Goal: Task Accomplishment & Management: Manage account settings

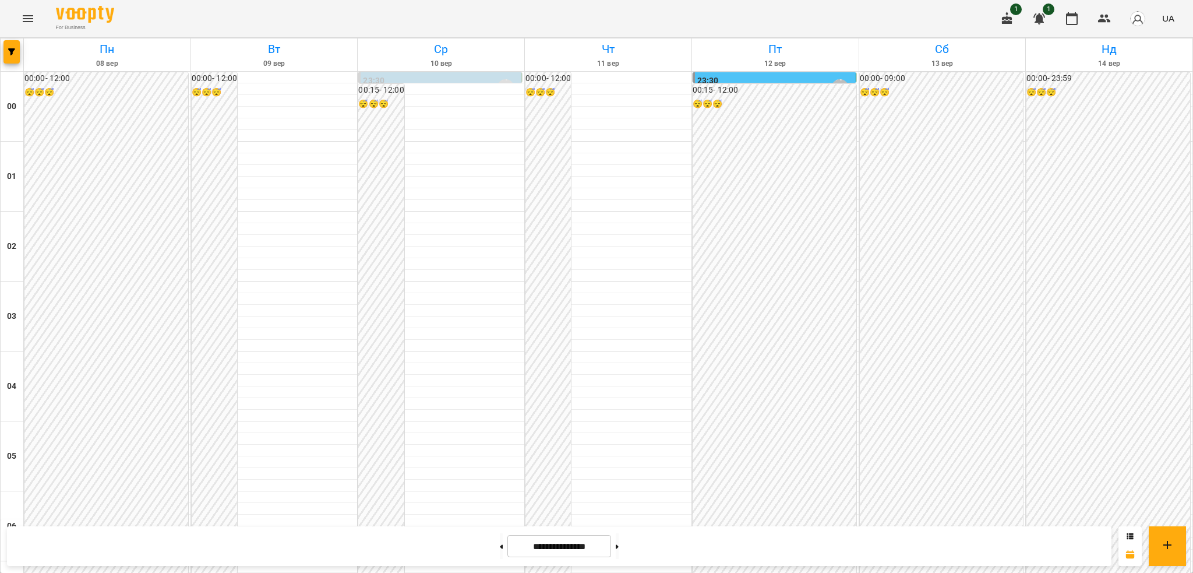
scroll to position [580, 0]
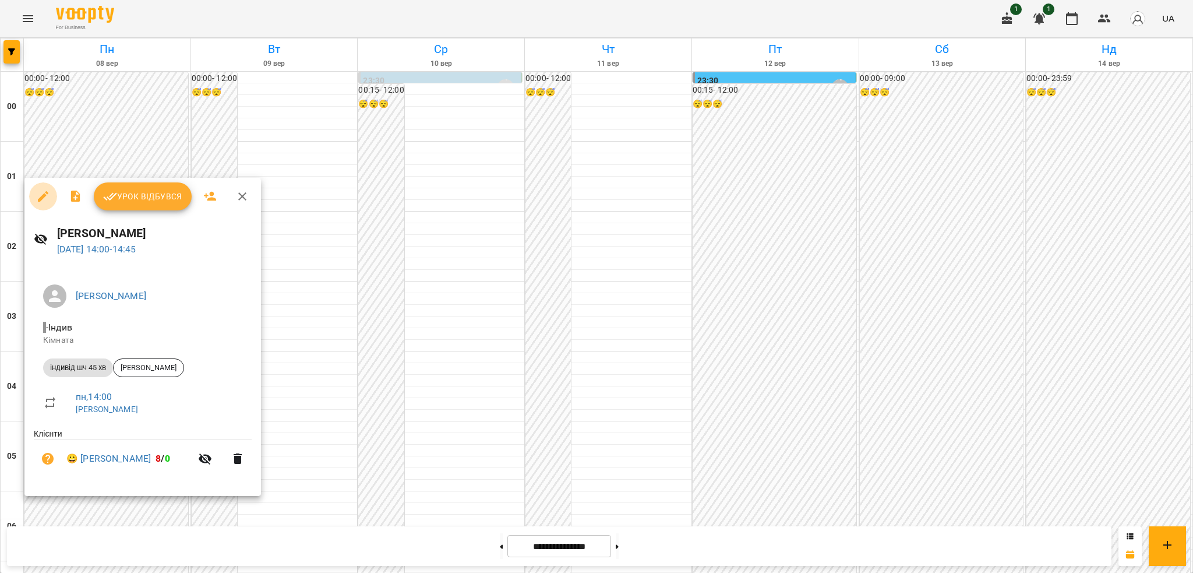
click at [42, 195] on icon "button" at bounding box center [43, 196] width 14 height 14
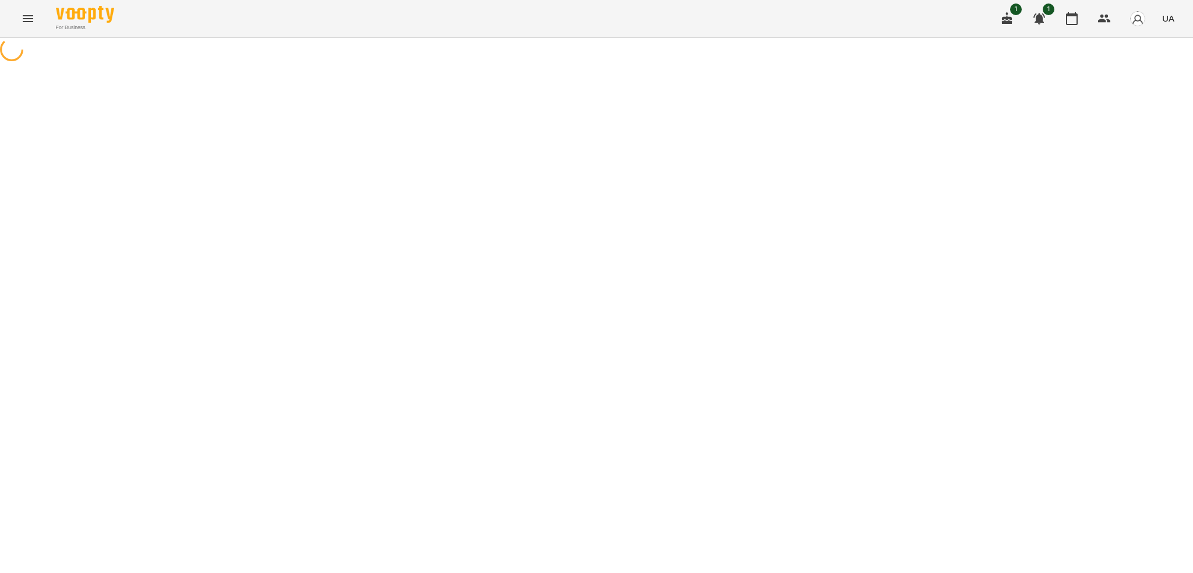
select select "**********"
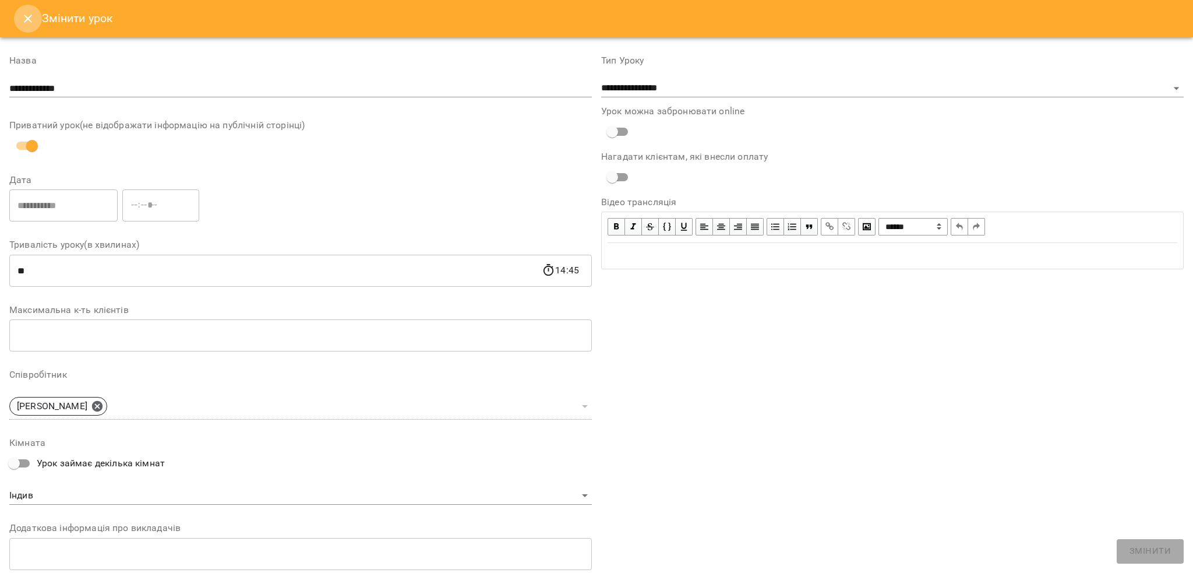
click at [28, 22] on icon "Close" at bounding box center [28, 19] width 14 height 14
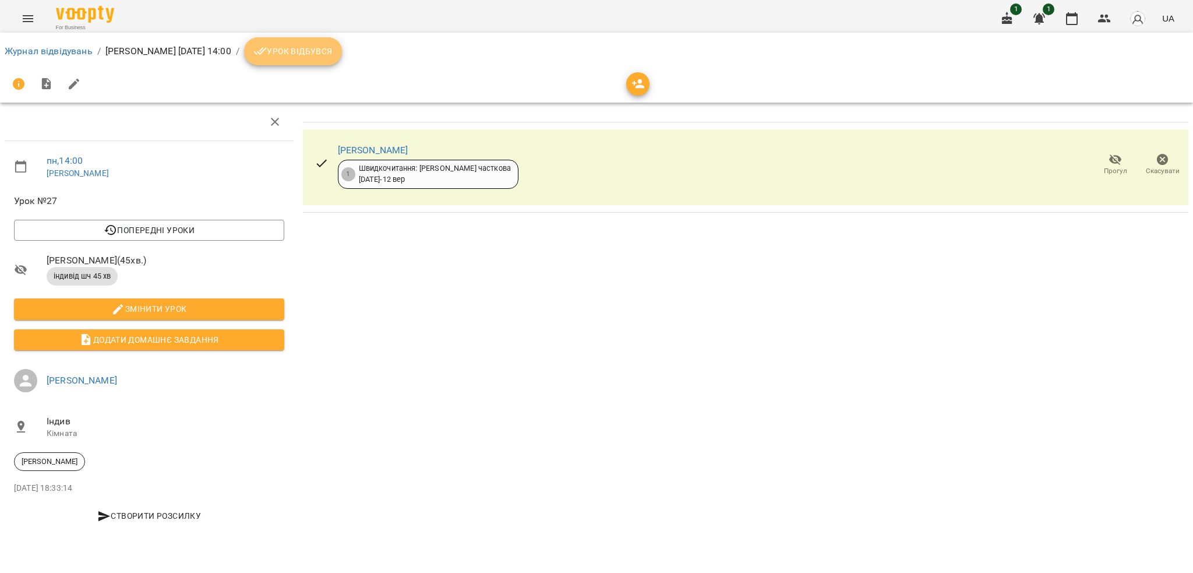
click at [323, 54] on span "Урок відбувся" at bounding box center [292, 51] width 79 height 14
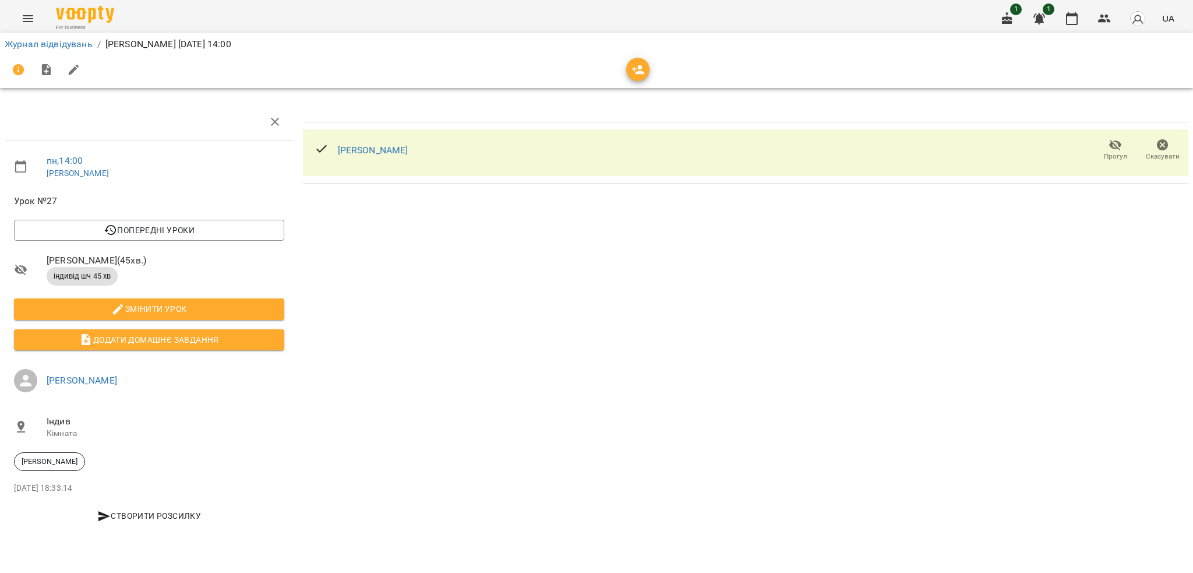
click at [1165, 143] on icon "button" at bounding box center [1163, 145] width 12 height 12
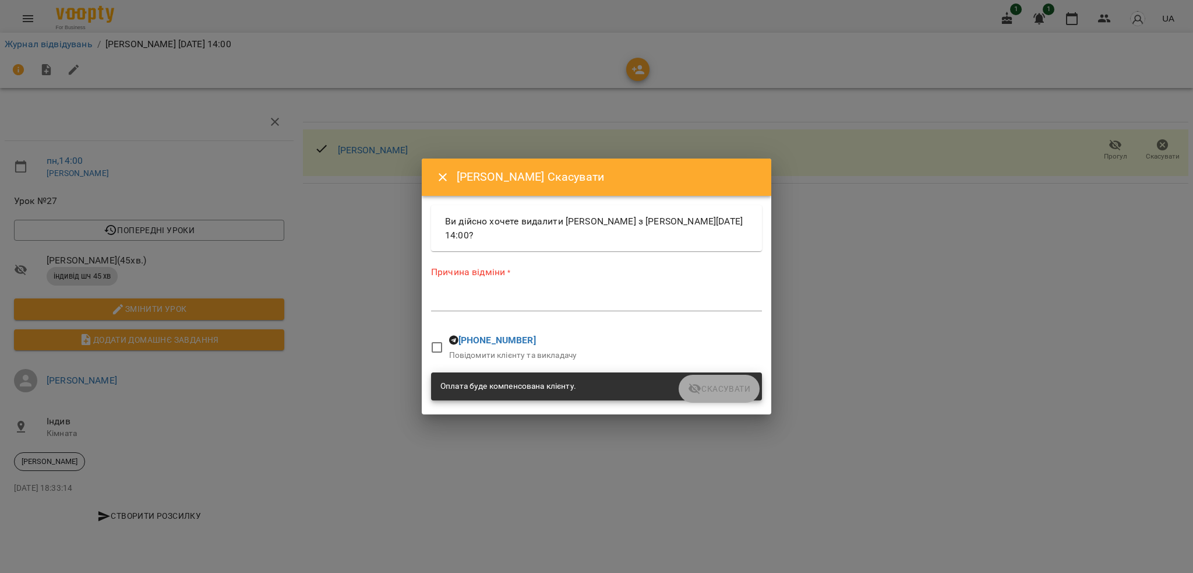
click at [444, 304] on textarea at bounding box center [596, 301] width 331 height 11
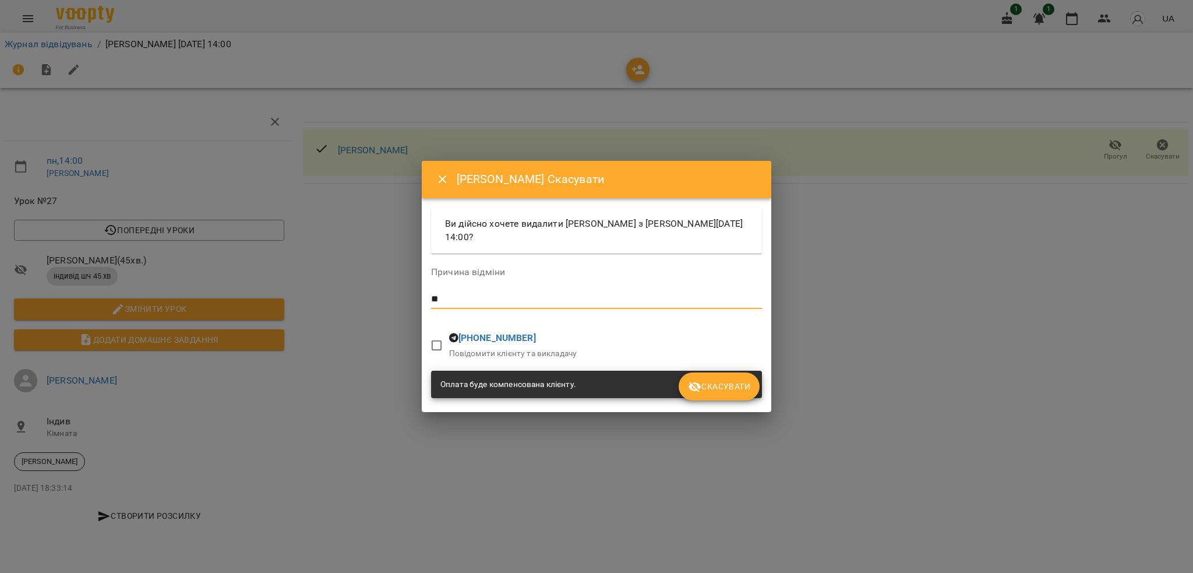
type textarea "*"
type textarea "**********"
click at [720, 385] on span "Скасувати" at bounding box center [719, 386] width 62 height 14
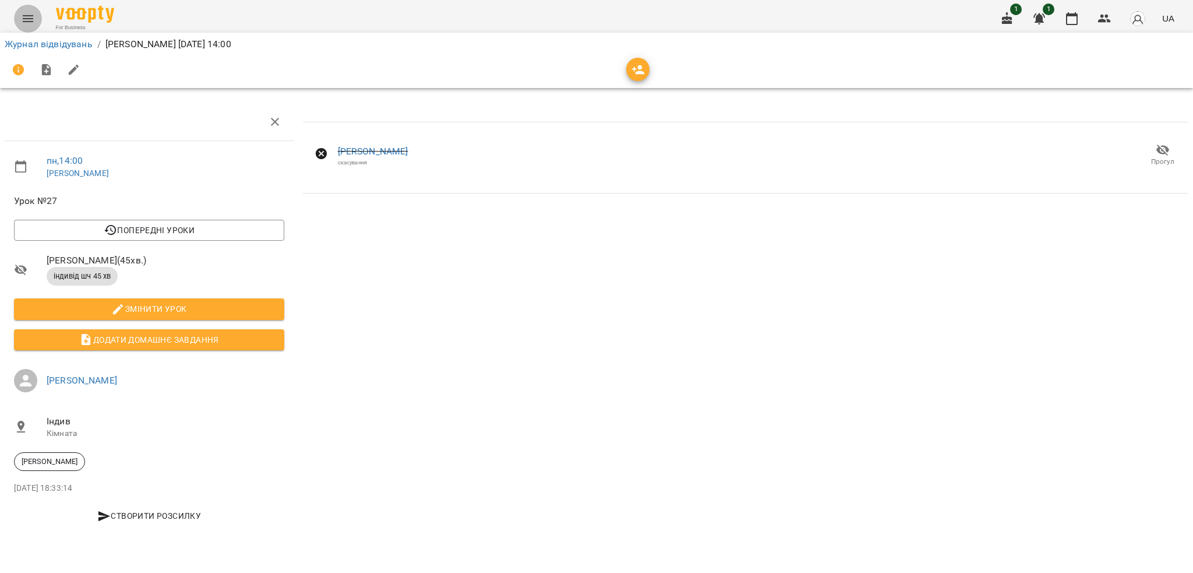
click at [25, 16] on icon "Menu" at bounding box center [28, 18] width 10 height 7
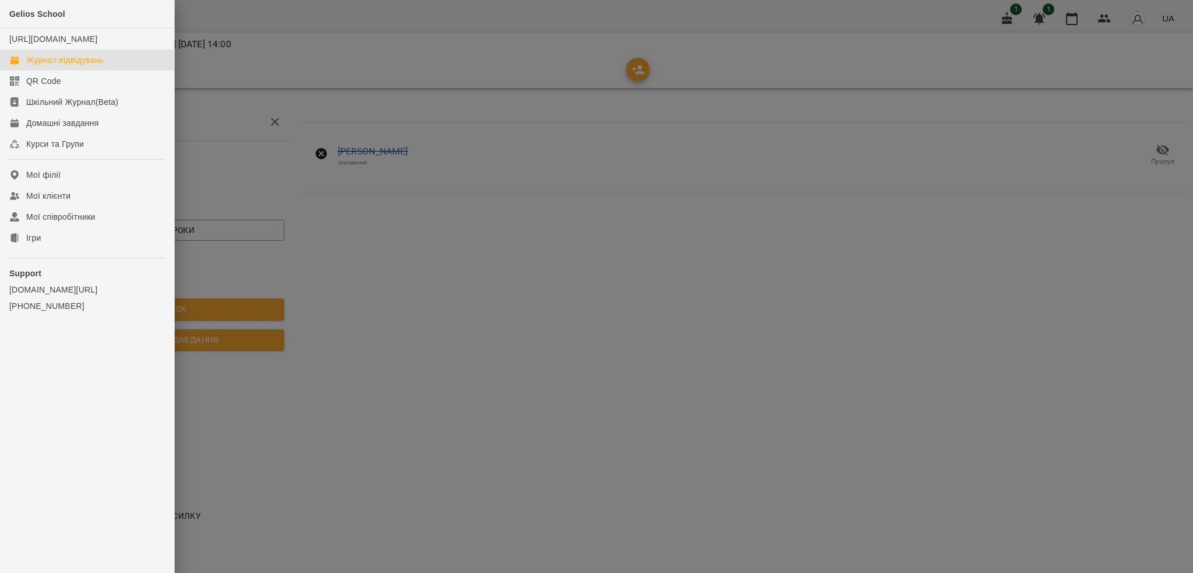
click at [59, 66] on div "Журнал відвідувань" at bounding box center [64, 60] width 77 height 12
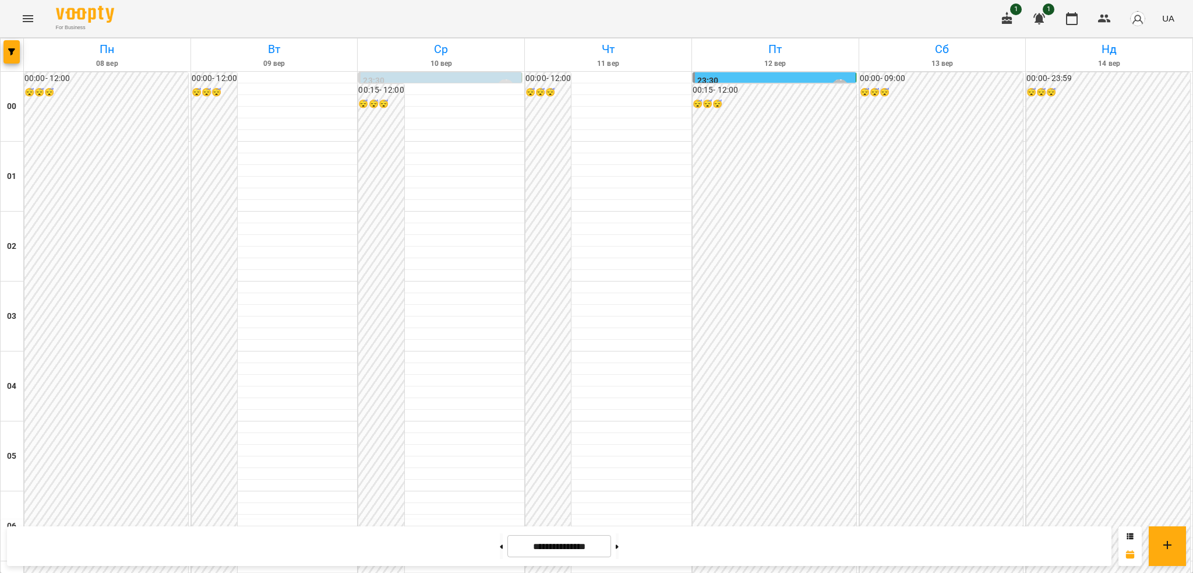
scroll to position [461, 0]
